Goal: Navigation & Orientation: Find specific page/section

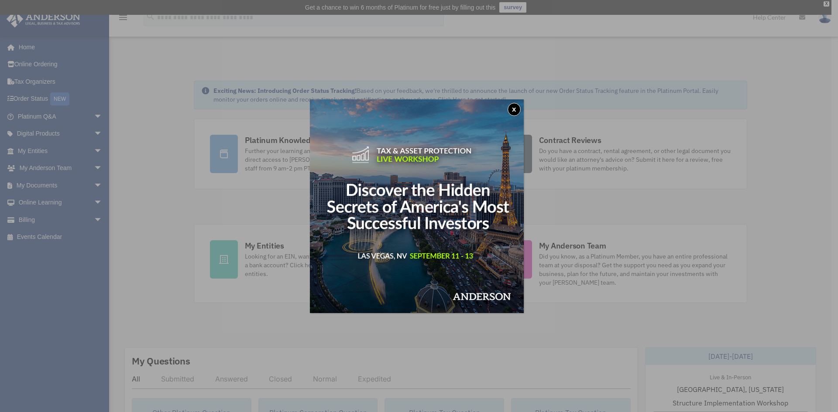
click at [514, 108] on button "x" at bounding box center [513, 109] width 13 height 13
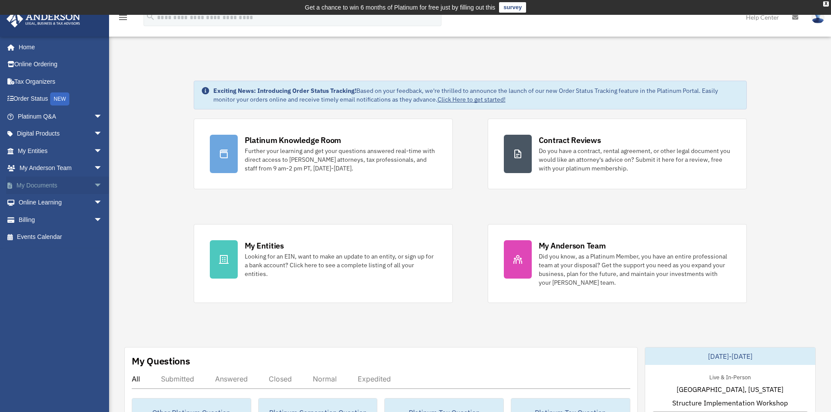
click at [36, 182] on link "My Documents arrow_drop_down" at bounding box center [61, 185] width 110 height 17
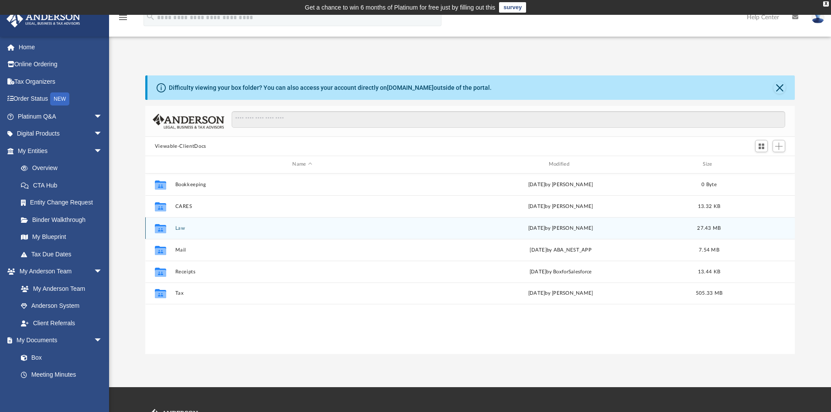
scroll to position [192, 643]
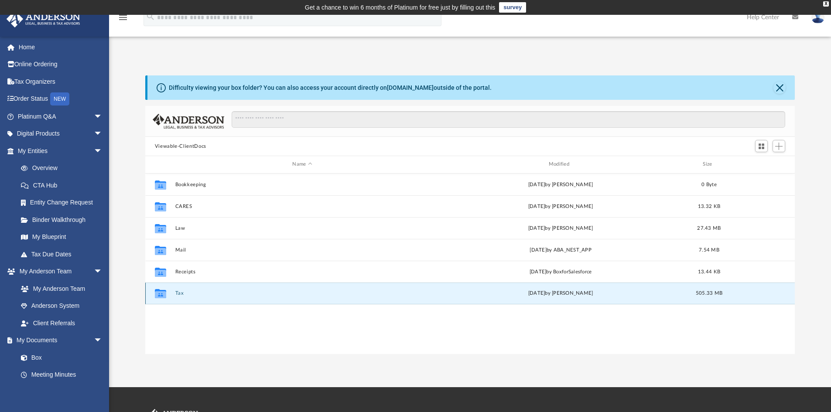
click at [181, 293] on button "Tax" at bounding box center [302, 294] width 254 height 6
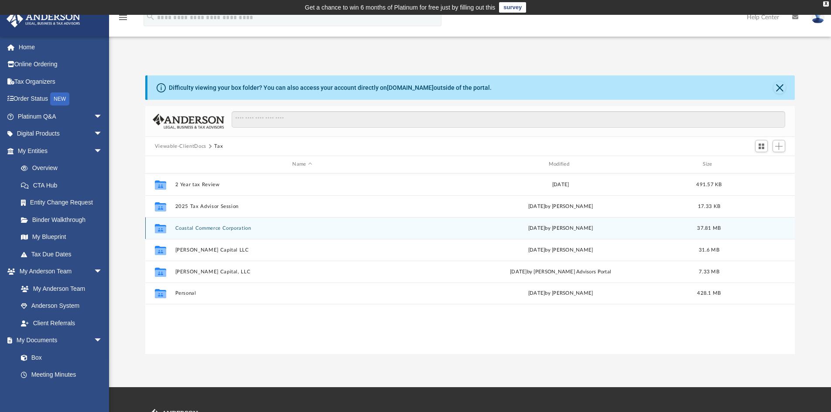
click at [584, 225] on div "[DATE] by [PERSON_NAME]" at bounding box center [560, 228] width 254 height 8
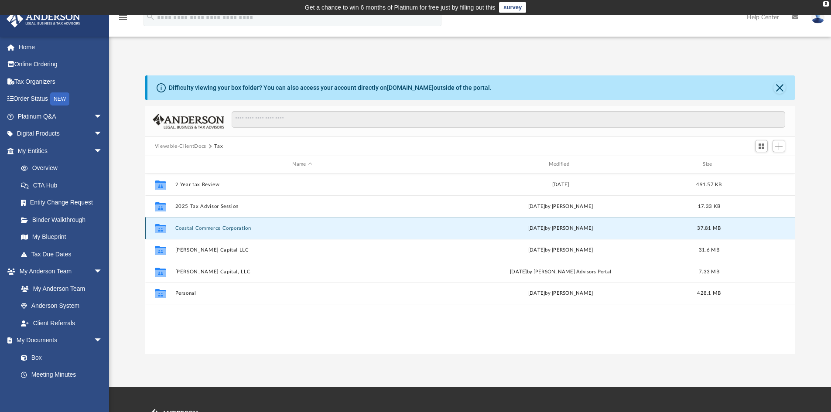
click at [222, 229] on button "Coastal Commerce Corporation" at bounding box center [302, 229] width 254 height 6
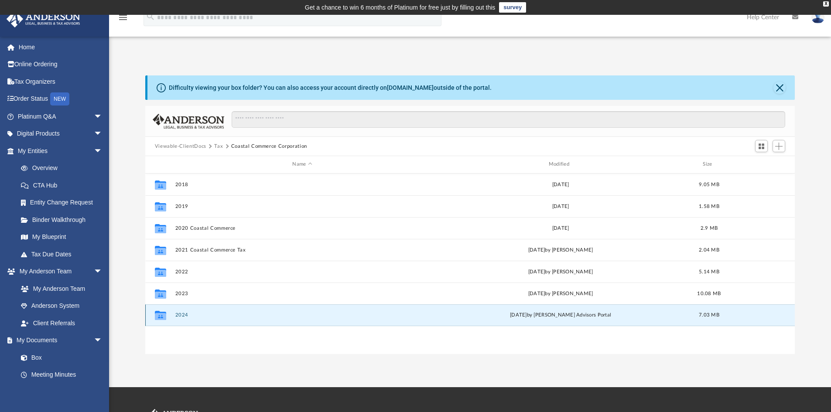
click at [186, 316] on button "2024" at bounding box center [302, 315] width 254 height 6
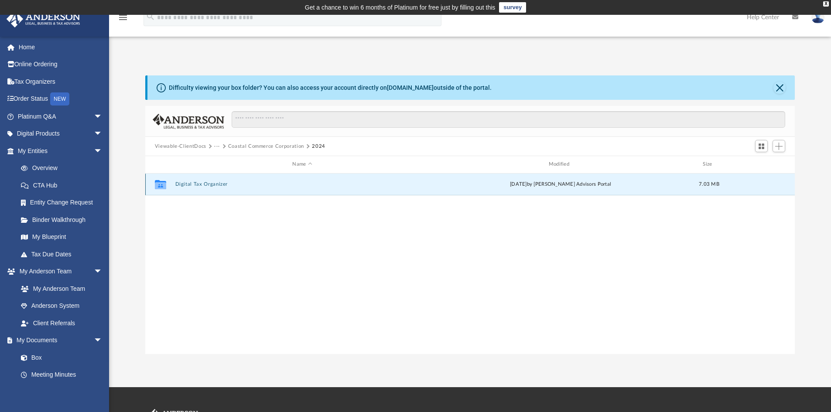
click at [202, 186] on button "Digital Tax Organizer" at bounding box center [302, 185] width 254 height 6
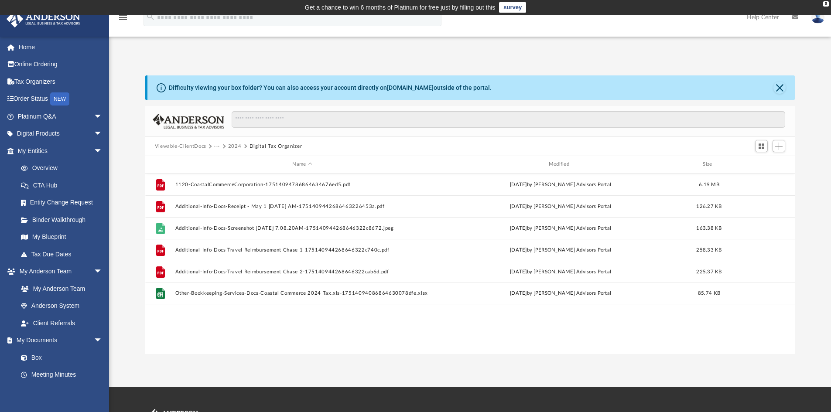
click at [235, 145] on button "2024" at bounding box center [235, 147] width 14 height 8
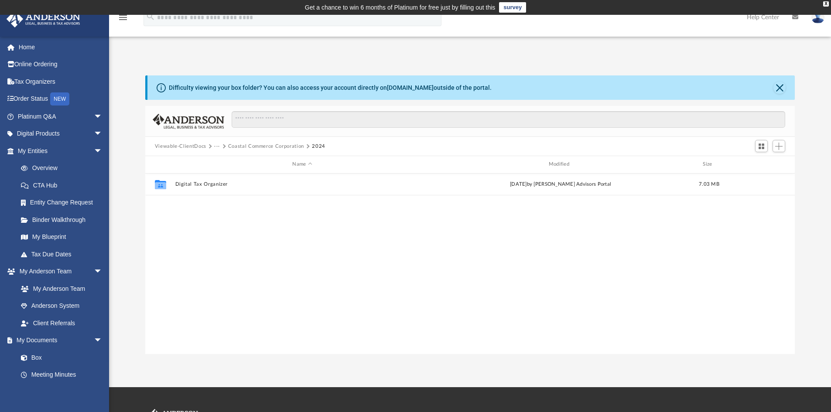
click at [232, 145] on button "Coastal Commerce Corporation" at bounding box center [266, 147] width 76 height 8
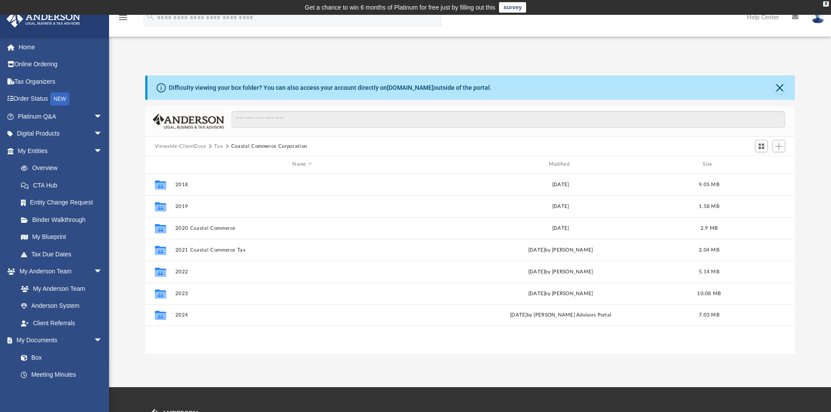
click at [188, 145] on button "Viewable-ClientDocs" at bounding box center [180, 147] width 51 height 8
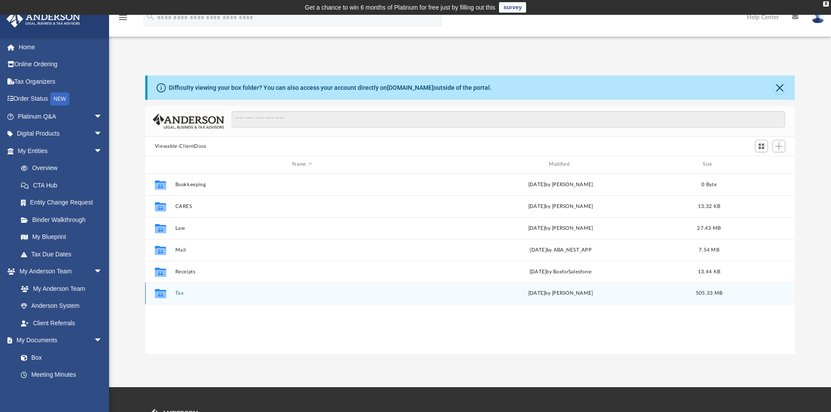
click at [174, 292] on div "Collaborated Folder Tax [DATE] by [PERSON_NAME] 505.33 MB" at bounding box center [470, 294] width 650 height 22
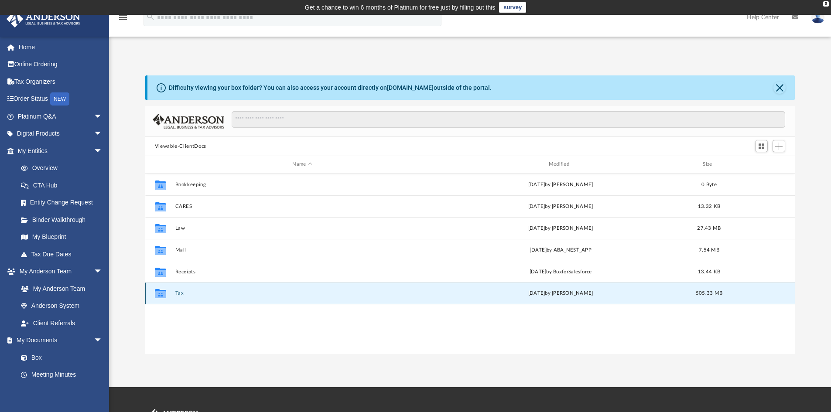
click at [176, 292] on button "Tax" at bounding box center [302, 294] width 254 height 6
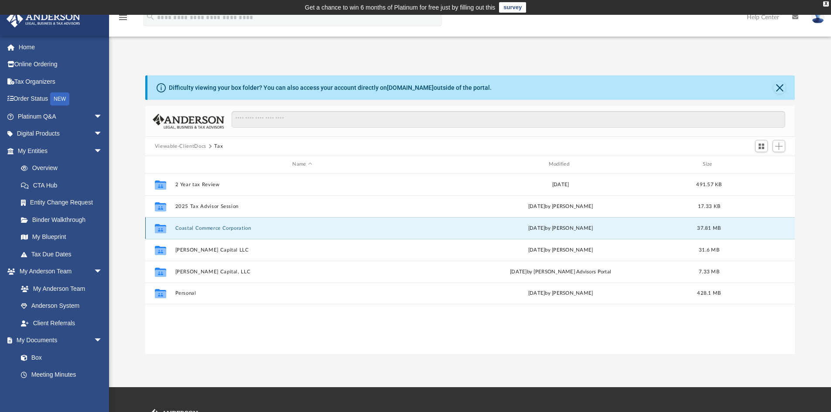
click at [209, 231] on button "Coastal Commerce Corporation" at bounding box center [302, 229] width 254 height 6
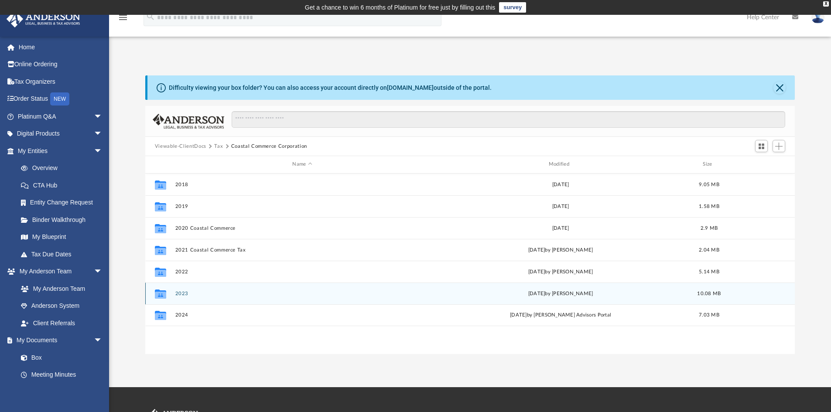
click at [182, 293] on button "2023" at bounding box center [302, 294] width 254 height 6
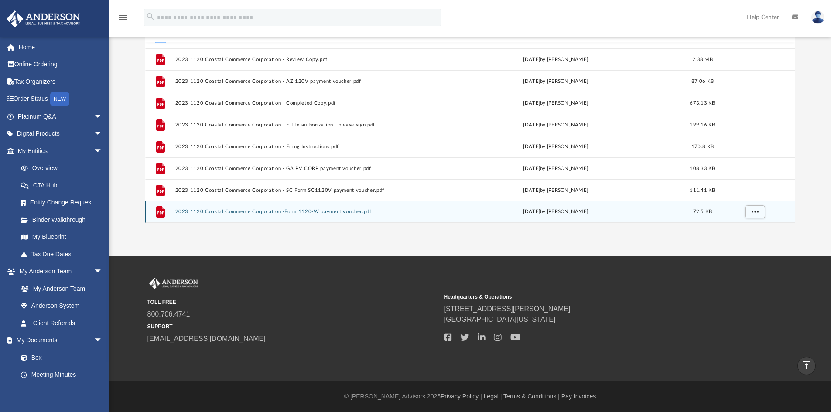
scroll to position [0, 0]
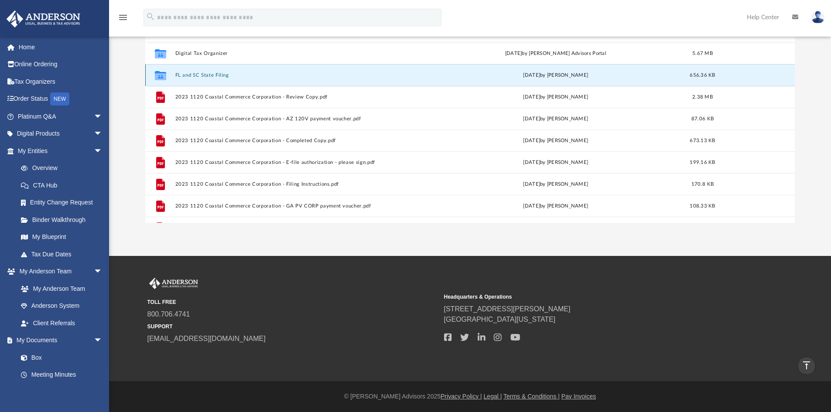
click at [206, 77] on button "FL and SC State Filing" at bounding box center [300, 75] width 251 height 6
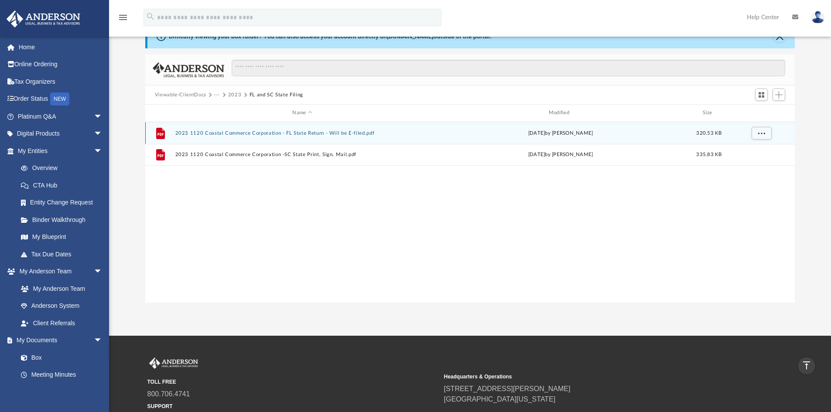
scroll to position [44, 0]
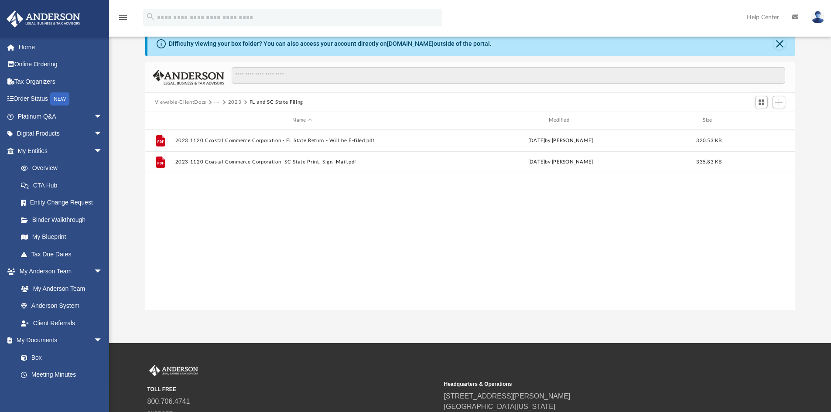
click at [236, 100] on button "2023" at bounding box center [235, 103] width 14 height 8
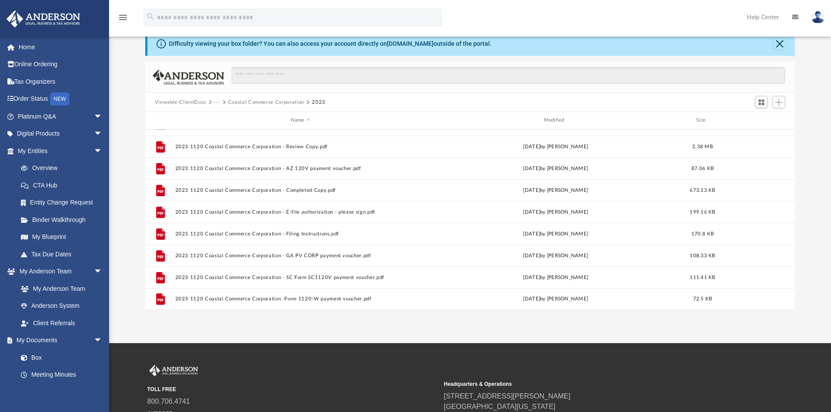
scroll to position [0, 0]
